Goal: Check status: Check status

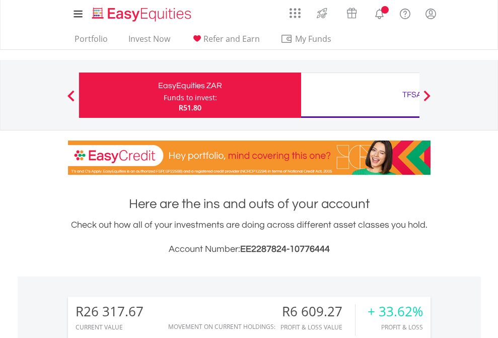
scroll to position [97, 158]
click at [164, 95] on div "Funds to invest:" at bounding box center [190, 98] width 53 height 10
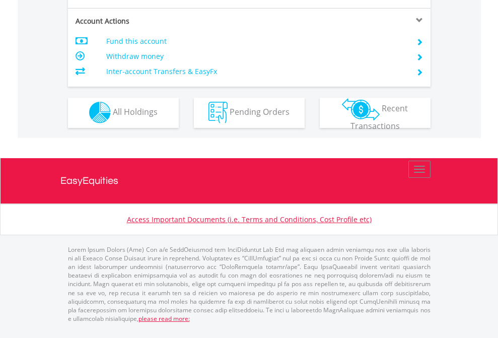
scroll to position [942, 0]
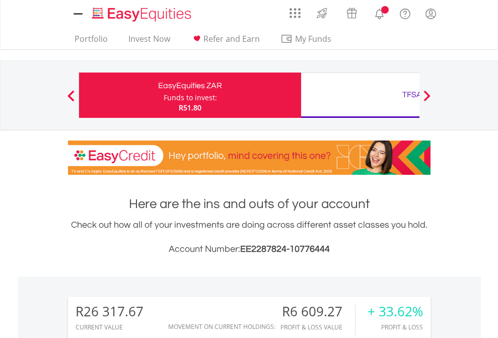
scroll to position [97, 158]
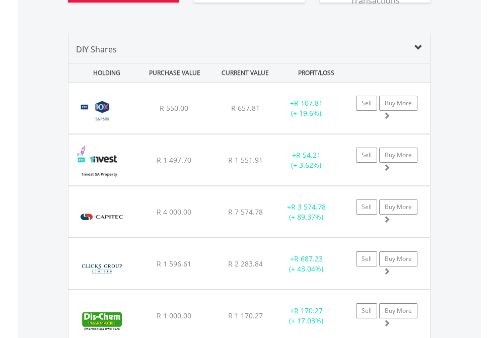
scroll to position [1201, 0]
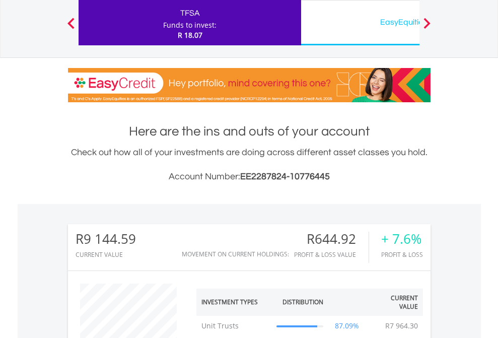
scroll to position [97, 158]
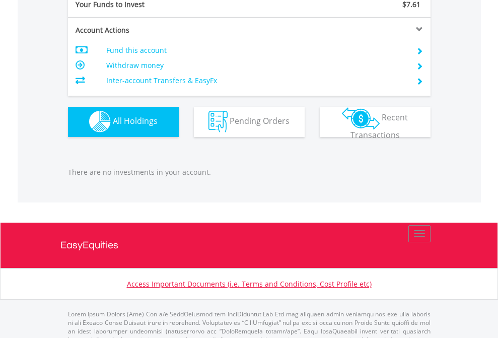
scroll to position [997, 0]
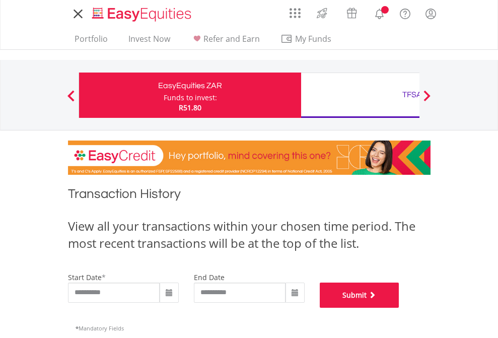
click at [399, 308] on button "Submit" at bounding box center [360, 295] width 80 height 25
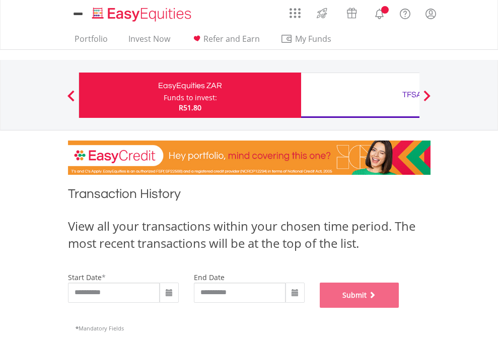
scroll to position [409, 0]
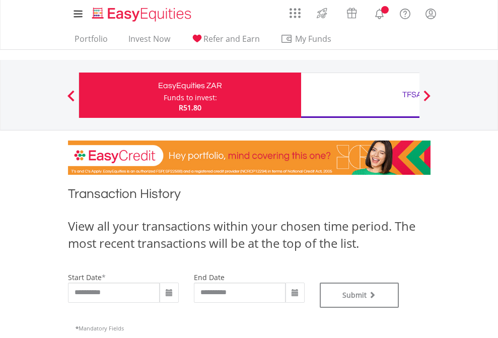
click at [360, 95] on div "TFSA" at bounding box center [412, 95] width 210 height 14
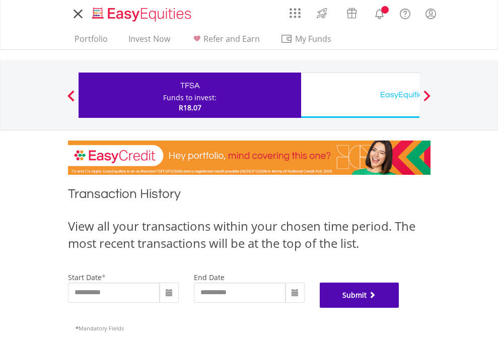
click at [399, 308] on button "Submit" at bounding box center [360, 295] width 80 height 25
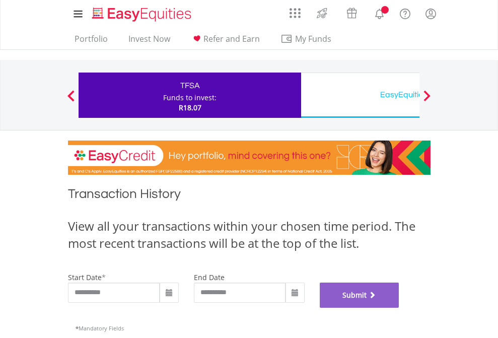
scroll to position [409, 0]
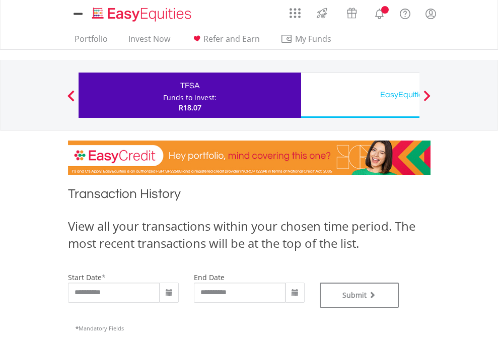
click at [360, 95] on div "EasyEquities USD" at bounding box center [412, 95] width 210 height 14
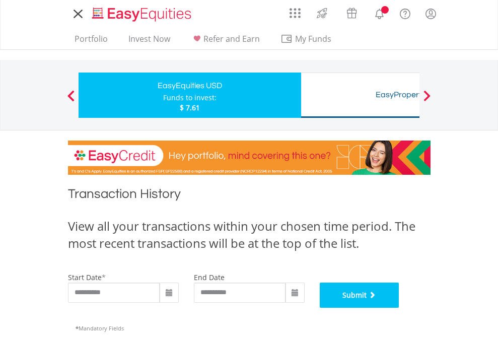
click at [399, 308] on button "Submit" at bounding box center [360, 295] width 80 height 25
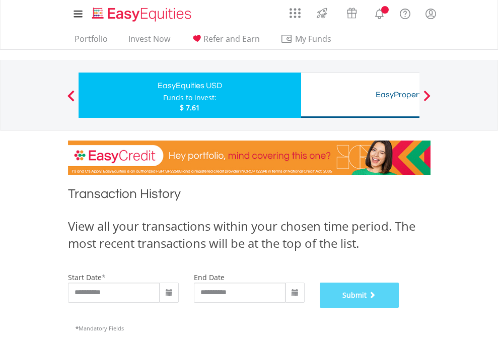
scroll to position [409, 0]
